Goal: Download file/media

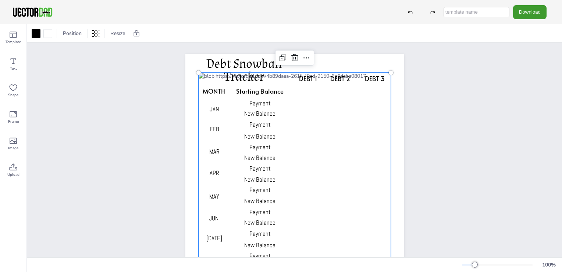
click at [307, 90] on div at bounding box center [294, 216] width 193 height 287
click at [306, 95] on div at bounding box center [294, 216] width 193 height 287
click at [309, 104] on div at bounding box center [294, 216] width 193 height 287
click at [534, 14] on button "Download" at bounding box center [530, 12] width 33 height 14
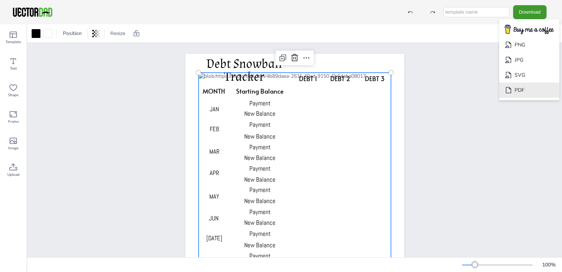
click at [520, 90] on li "PDF" at bounding box center [530, 89] width 60 height 15
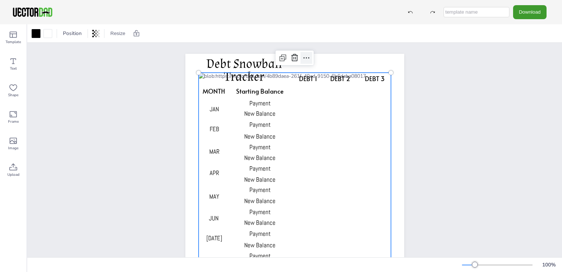
click at [305, 58] on icon at bounding box center [306, 57] width 9 height 9
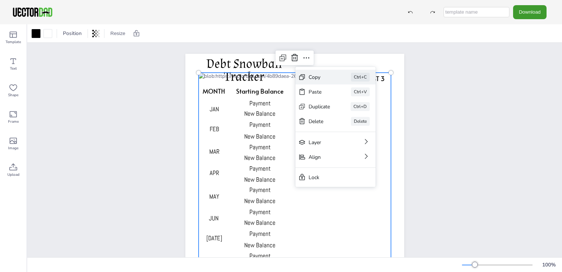
click at [317, 77] on div "Copy" at bounding box center [320, 77] width 22 height 7
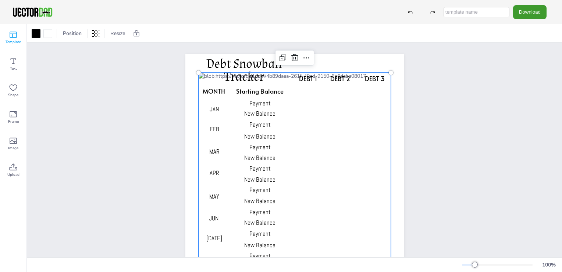
click at [12, 34] on icon at bounding box center [13, 34] width 9 height 9
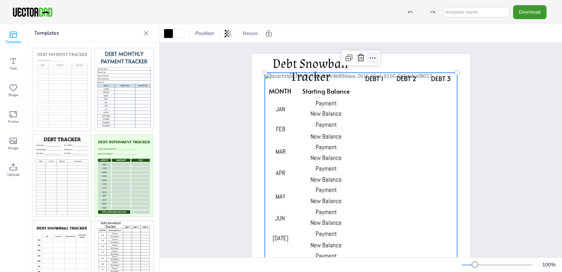
click at [372, 58] on icon at bounding box center [372, 57] width 9 height 9
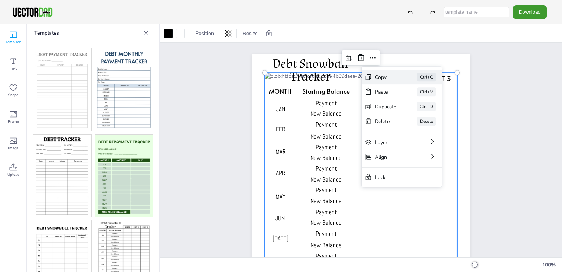
click at [382, 79] on div "Copy" at bounding box center [386, 77] width 22 height 7
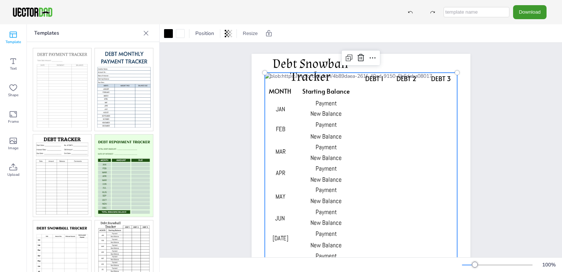
click at [145, 34] on icon at bounding box center [146, 33] width 5 height 5
